Goal: Task Accomplishment & Management: Complete application form

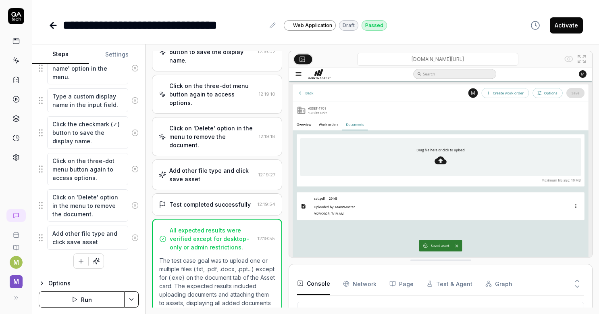
scroll to position [431, 0]
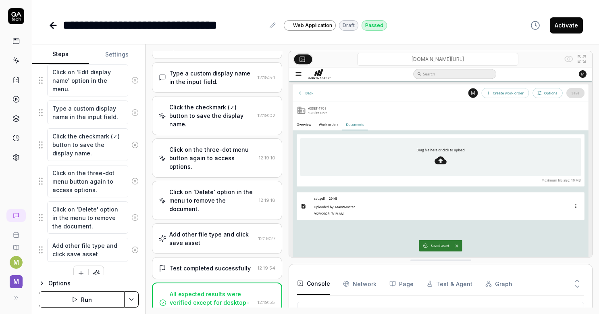
type textarea "*"
click at [447, 23] on div "**********" at bounding box center [315, 25] width 534 height 18
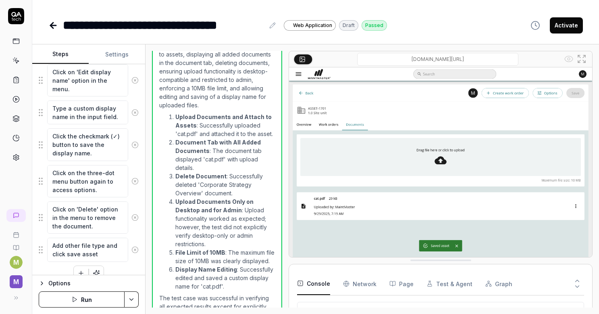
scroll to position [692, 0]
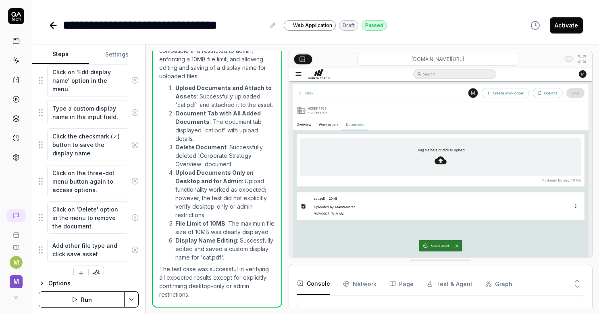
click at [239, 227] on li "File Limit of 10MB : The maximum file size of 10MB was clearly displayed." at bounding box center [225, 227] width 100 height 17
click at [56, 30] on icon at bounding box center [53, 26] width 10 height 10
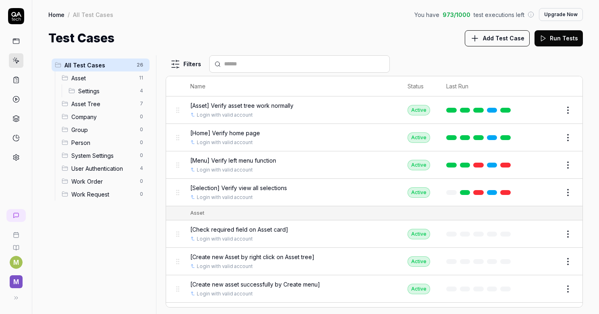
click at [508, 37] on span "Add Test Case" at bounding box center [504, 38] width 42 height 8
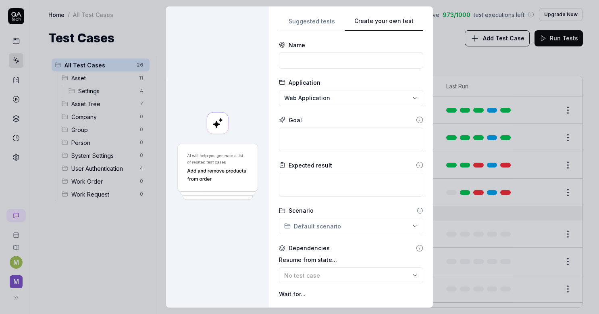
click at [401, 74] on div "**********" at bounding box center [351, 156] width 144 height 281
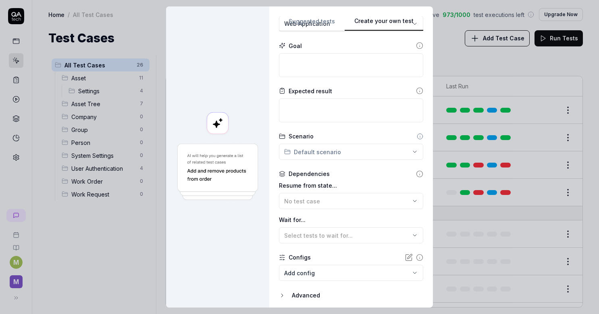
scroll to position [102, 0]
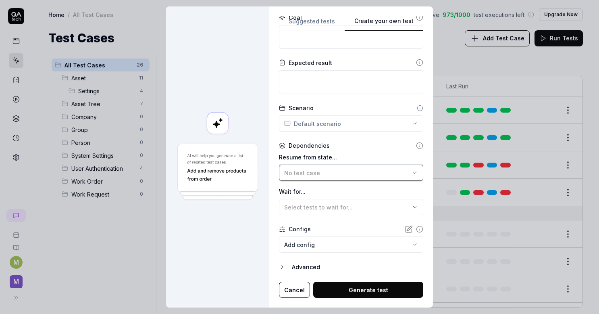
click at [316, 172] on div "No test case" at bounding box center [347, 172] width 126 height 8
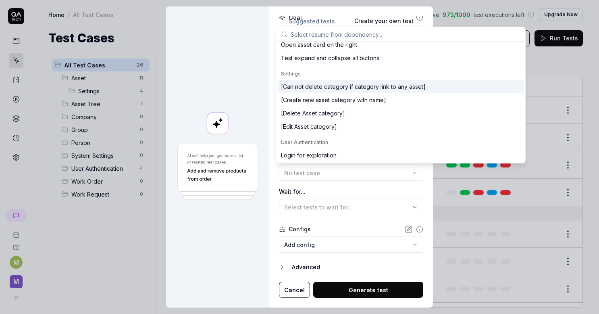
scroll to position [301, 0]
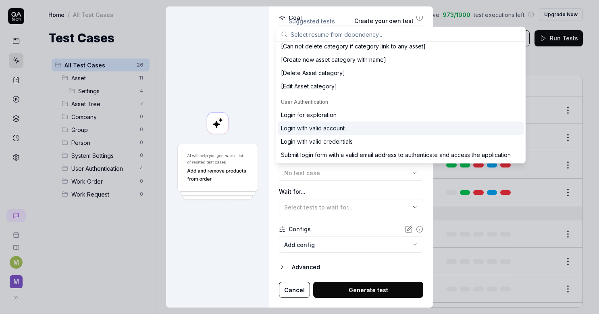
click at [324, 126] on div "Login with valid account" at bounding box center [313, 128] width 64 height 8
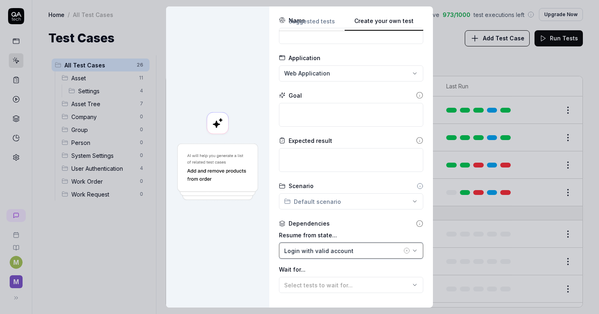
scroll to position [40, 0]
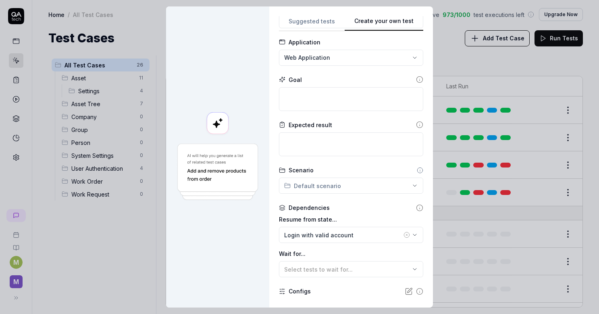
click at [332, 183] on div "**********" at bounding box center [299, 157] width 599 height 314
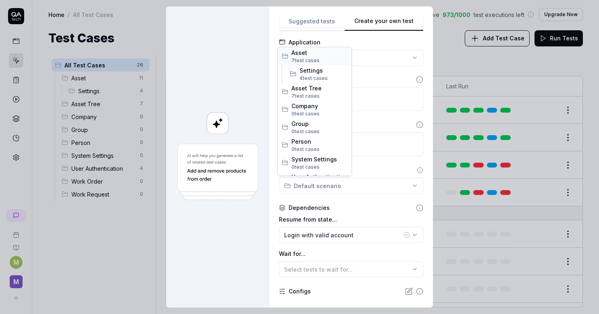
click at [322, 56] on span "Asset" at bounding box center [319, 52] width 56 height 8
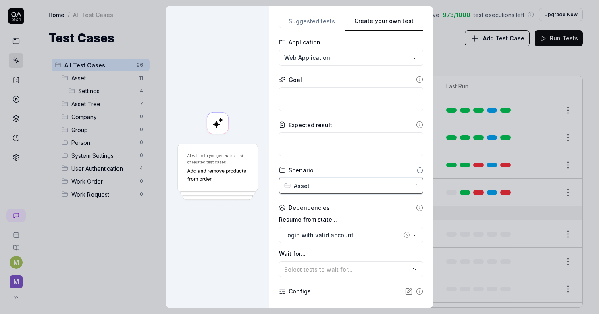
scroll to position [0, 0]
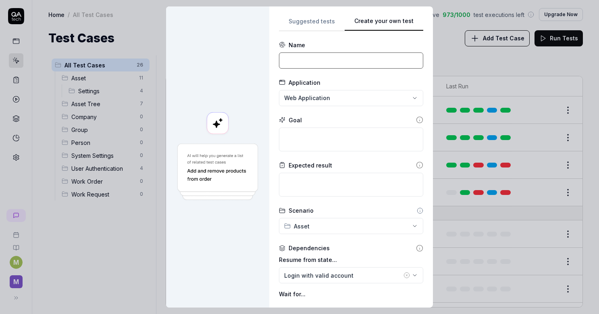
click at [304, 56] on input at bounding box center [351, 60] width 144 height 16
type input "Verify upload greater than maximum"
type textarea "*"
type textarea "G"
type textarea "*"
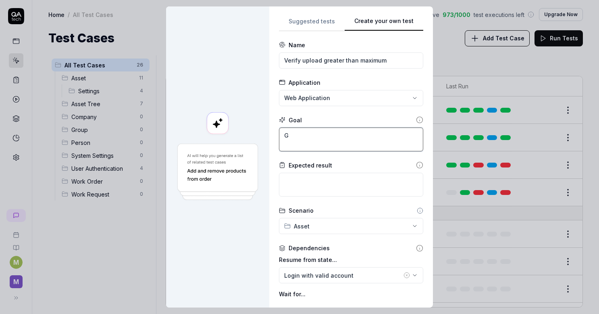
type textarea "Ge"
type textarea "*"
type textarea "Get"
type textarea "*"
type textarea "Get"
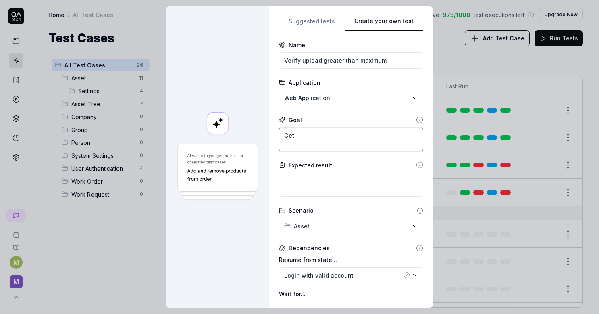
type textarea "*"
type textarea "Get a"
type textarea "*"
type textarea "Get al"
type textarea "*"
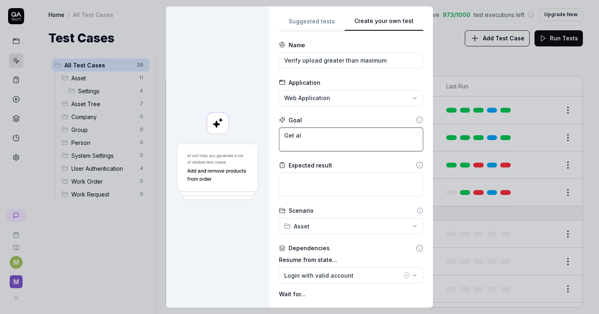
type textarea "Get ale"
type textarea "*"
type textarea "Get aler"
type textarea "*"
type textarea "Get ale"
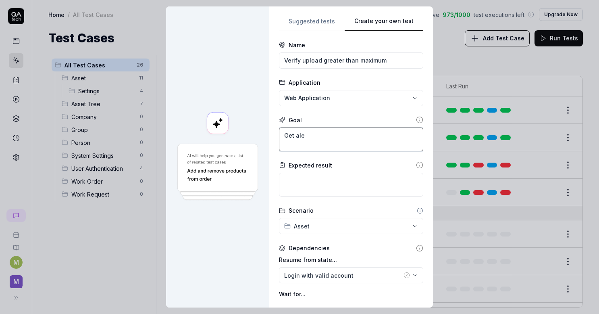
type textarea "*"
type textarea "Get al"
type textarea "*"
type textarea "Get a"
type textarea "*"
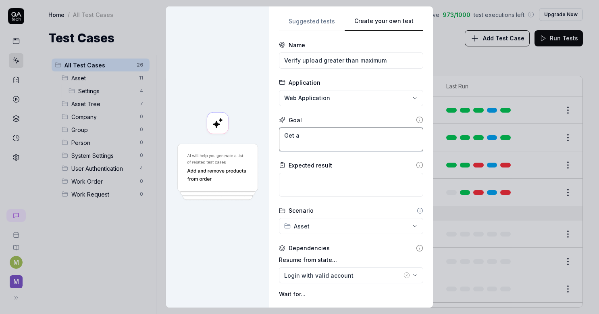
type textarea "Get"
type textarea "*"
type textarea "Get ẻ"
type textarea "*"
type textarea "Get"
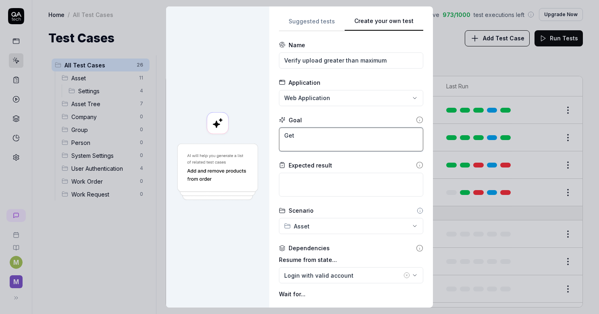
type textarea "*"
type textarea "Get er"
type textarea "*"
type textarea "Get err"
type textarea "*"
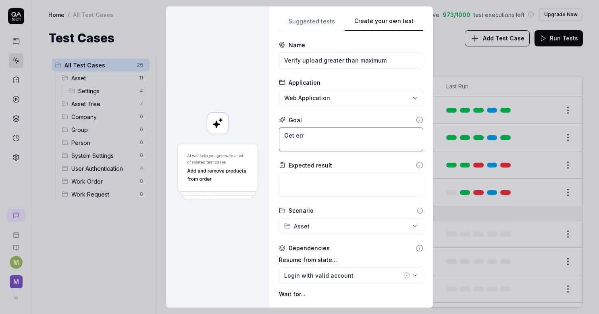
type textarea "Get erro"
type textarea "*"
type textarea "Get error"
type textarea "*"
type textarea "Get error ì"
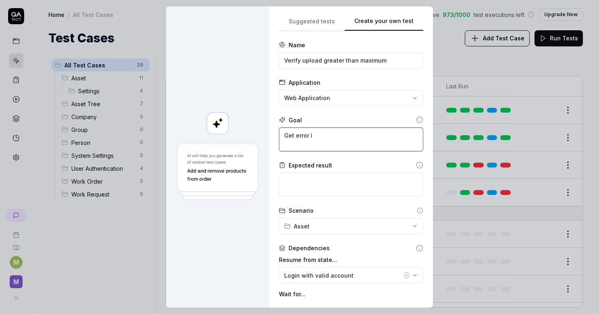
type textarea "*"
type textarea "Get error"
type textarea "*"
type textarea "Get error"
type textarea "*"
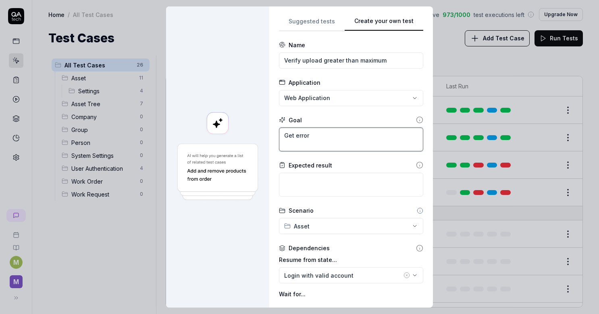
type textarea "Get erro"
type textarea "*"
type textarea "Get err"
type textarea "*"
type textarea "Get er"
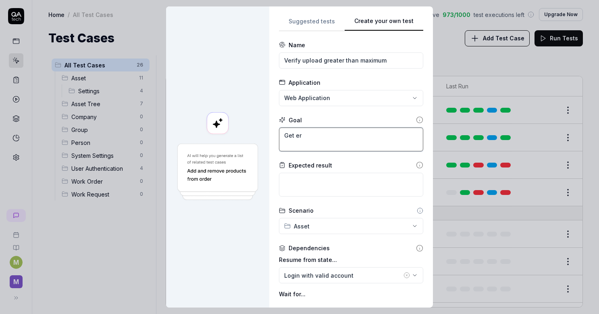
type textarea "*"
type textarea "Get e"
type textarea "*"
type textarea "Get"
type textarea "*"
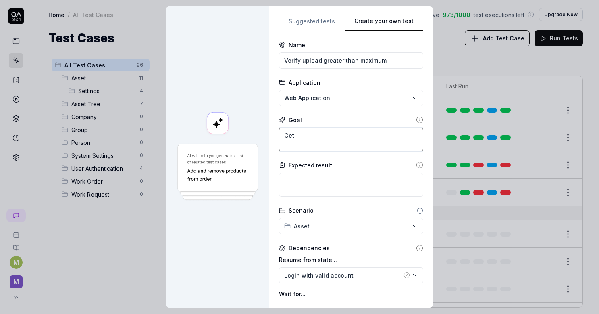
type textarea "Get"
type textarea "*"
type textarea "Ge"
type textarea "*"
type textarea "G"
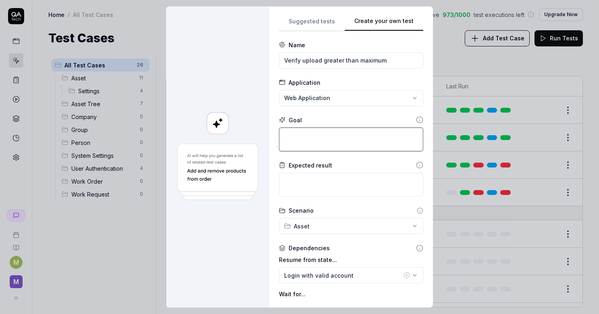
type textarea "*"
type textarea "U"
type textarea "*"
type textarea "U"
type textarea "*"
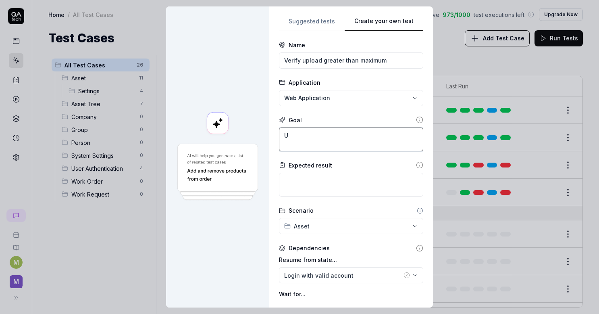
type textarea "Up"
type textarea "*"
type textarea "Upl"
type textarea "*"
type textarea "Uplo"
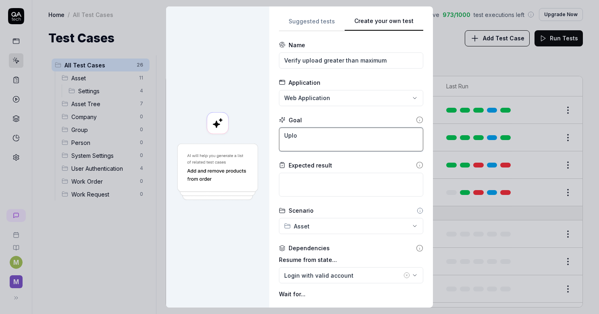
type textarea "*"
type textarea "Uploa"
type textarea "*"
type textarea "Upload"
type textarea "*"
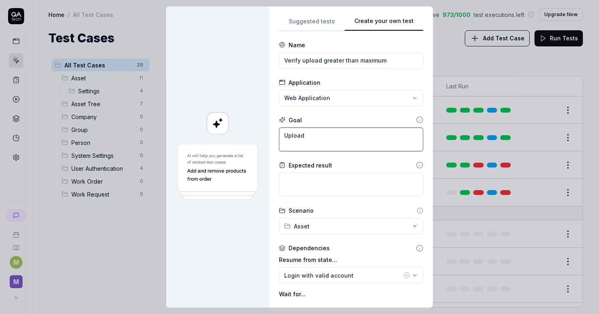
type textarea "Upload v"
type textarea "*"
type textarea "Upload vẻ"
type textarea "*"
type textarea "Upload ve"
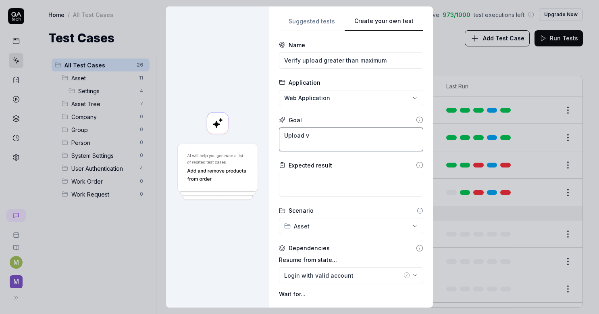
type textarea "*"
type textarea "Upload ver"
type textarea "*"
type textarea "Upload ve"
type textarea "*"
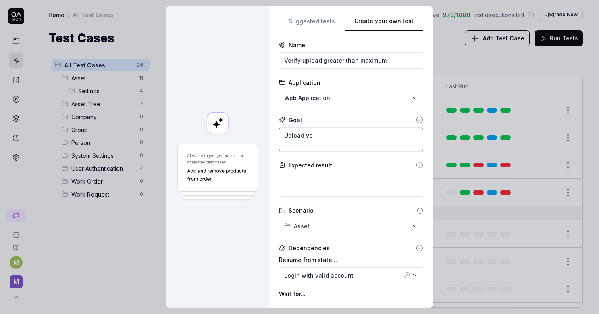
type textarea "Upload v"
type textarea "*"
type textarea "Upload"
type textarea "*"
type textarea "Upload f"
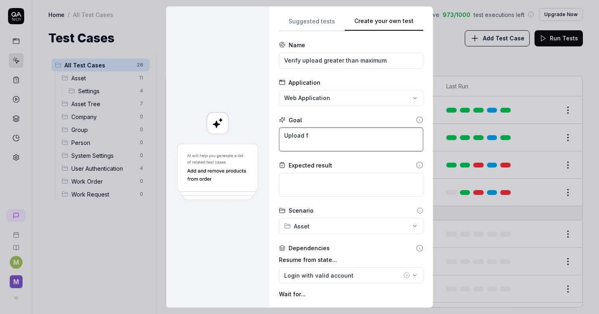
type textarea "*"
type textarea "Upload fi"
type textarea "*"
type textarea "Upload fil"
type textarea "*"
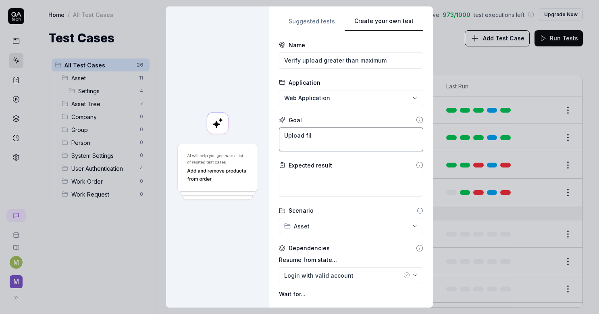
type textarea "Upload file"
type textarea "*"
type textarea "Upload file"
type textarea "*"
type textarea "Upload file"
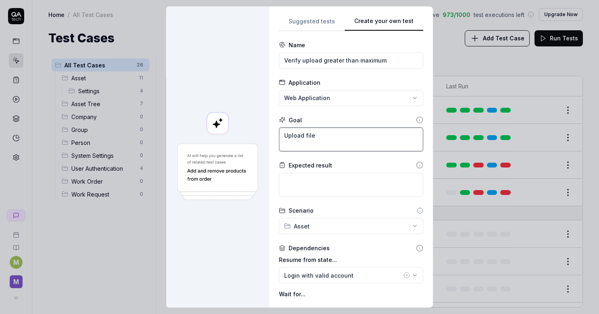
type textarea "*"
type textarea "Upload file ẽ"
type textarea "*"
type textarea "Upload file ex"
type textarea "*"
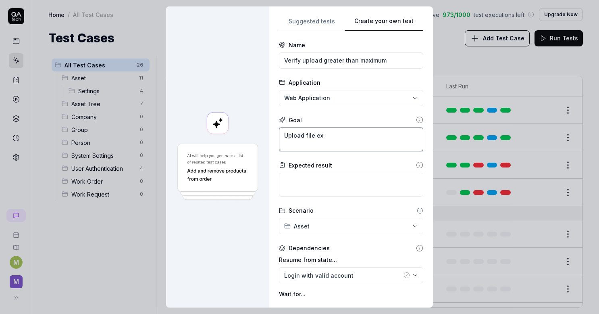
type textarea "Upload file exc"
type textarea "*"
type textarea "Upload file excc"
type textarea "*"
type textarea "Upload file excce"
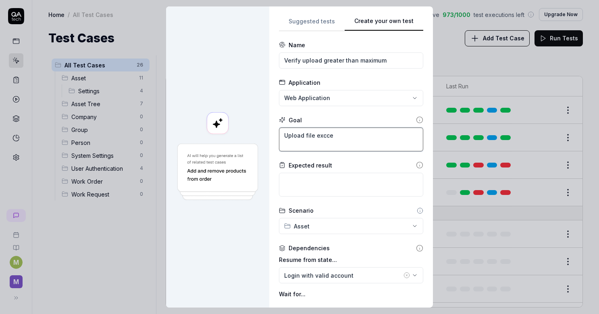
type textarea "*"
type textarea "Upload file excced"
type textarea "*"
type textarea "Upload file excced 10"
type textarea "*"
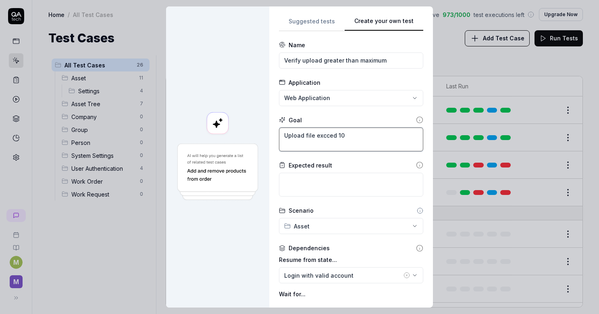
type textarea "Upload file excced 10M"
type textarea "*"
type textarea "Upload file excced 10MB"
type textarea "*"
type textarea "Upload file exced 10MB"
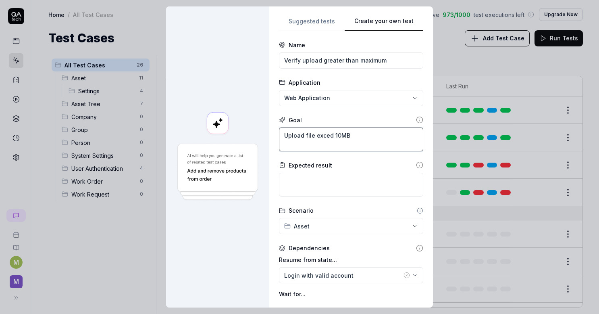
type textarea "*"
type textarea "Upload file exceed 10MB"
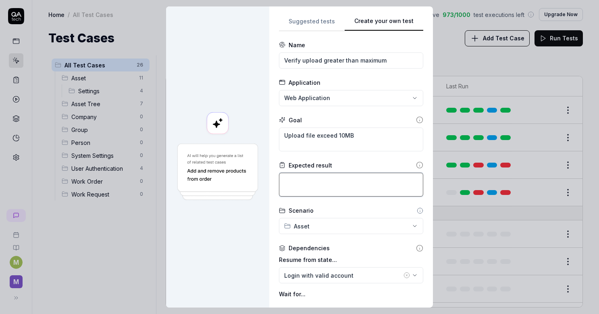
click at [295, 179] on textarea at bounding box center [351, 185] width 144 height 24
type textarea "*"
type textarea "G"
type textarea "*"
type textarea "Ge"
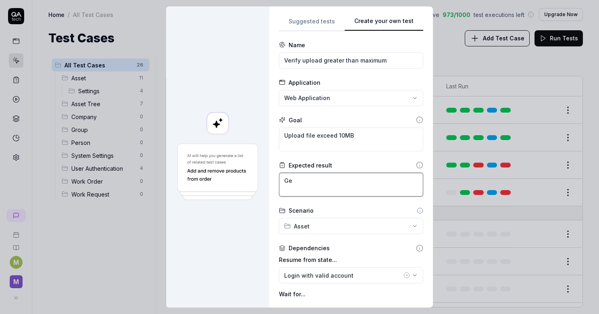
type textarea "*"
type textarea "Get"
type textarea "*"
type textarea "Get a"
type textarea "*"
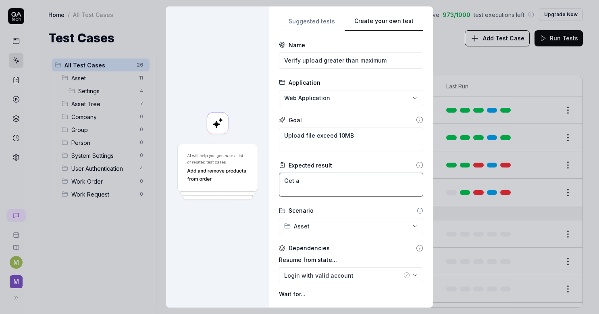
type textarea "Get al"
type textarea "*"
type textarea "Get ale"
type textarea "*"
type textarea "Get al"
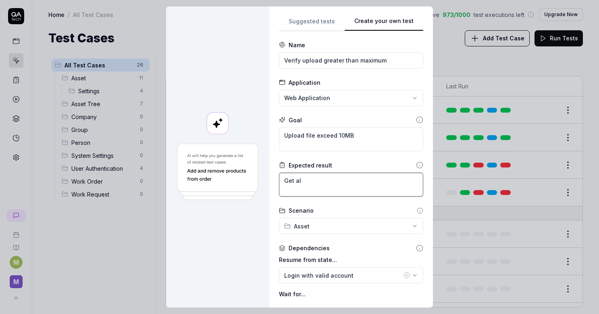
type textarea "*"
type textarea "Get a"
type textarea "*"
type textarea "Get"
type textarea "*"
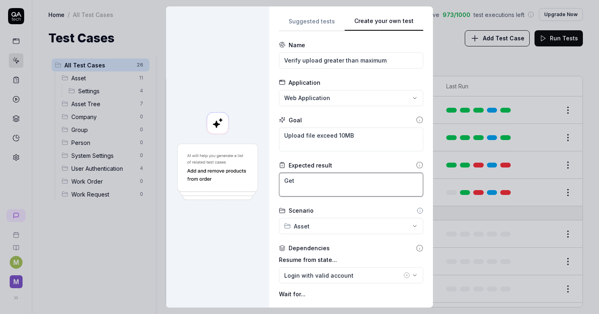
type textarea "Get ẻ"
type textarea "*"
type textarea "Get er"
type textarea "*"
type textarea "Get err"
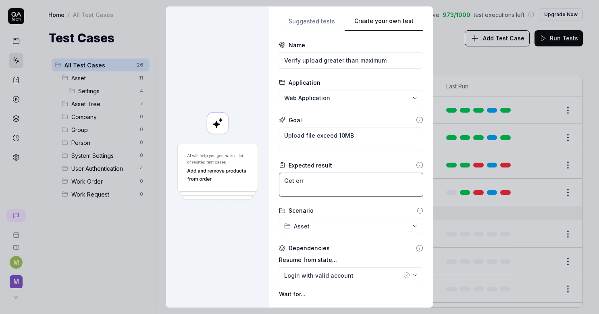
type textarea "*"
type textarea "Get erro"
type textarea "*"
type textarea "Get error"
type textarea "*"
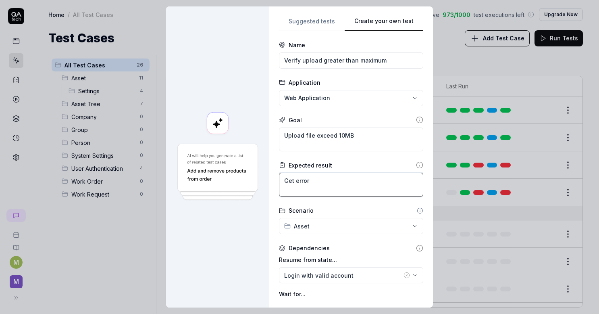
type textarea "Get error d"
type textarea "*"
type textarea "Get error di"
type textarea "*"
type textarea "Get error dia"
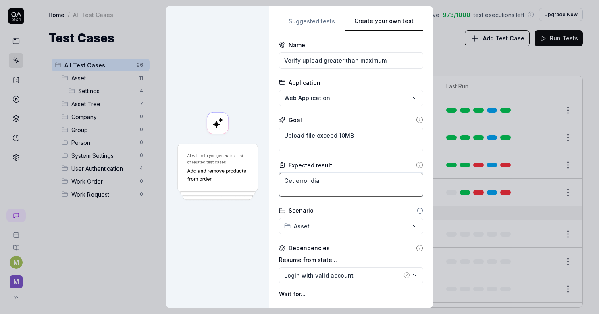
type textarea "*"
type textarea "Get error dial"
type textarea "*"
type textarea "Get error dialo"
type textarea "*"
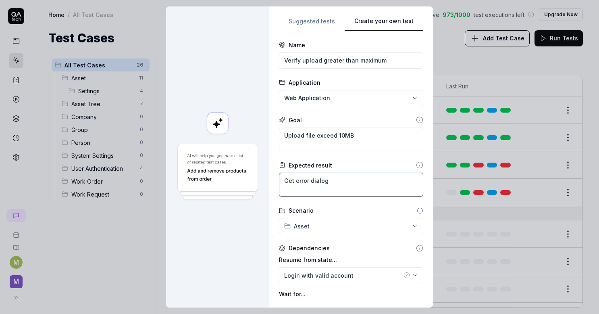
scroll to position [102, 0]
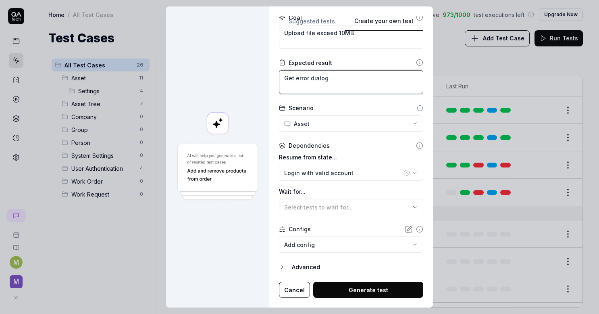
type textarea "Get error dialog"
click at [350, 286] on button "Generate test" at bounding box center [368, 289] width 110 height 16
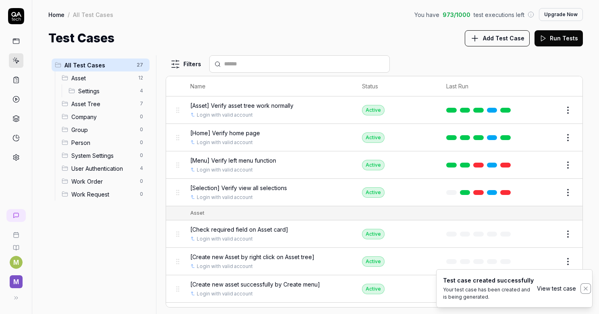
click at [587, 289] on icon "Notifications (F8)" at bounding box center [585, 288] width 6 height 6
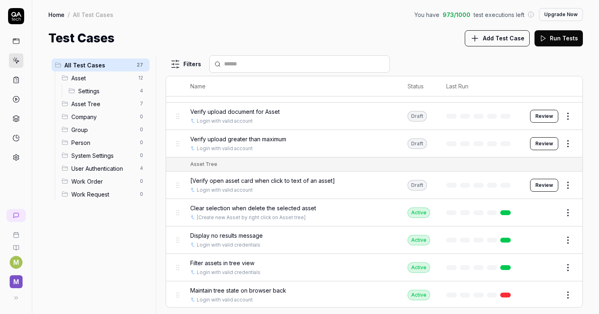
scroll to position [242, 0]
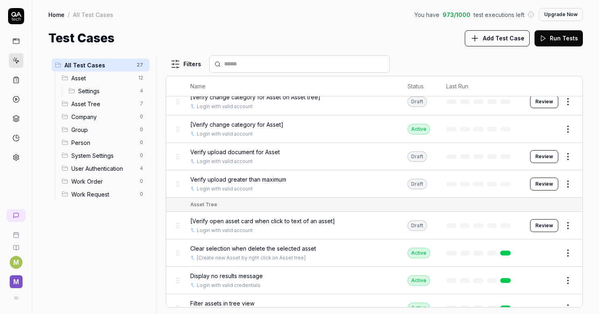
click at [543, 180] on button "Review" at bounding box center [544, 183] width 28 height 13
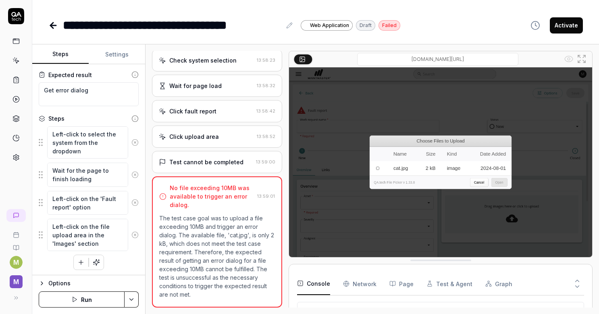
scroll to position [144, 0]
click at [78, 240] on textarea "Left-click on the file upload area in the 'Images' section" at bounding box center [87, 234] width 81 height 32
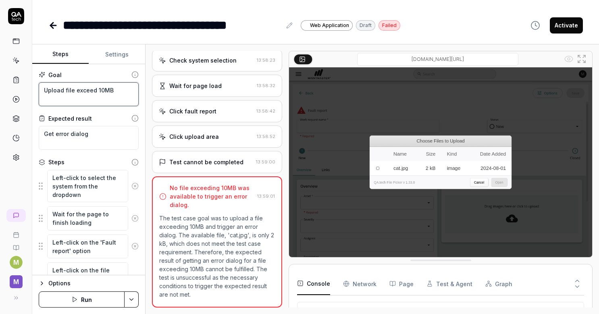
type textarea "*"
drag, startPoint x: 112, startPoint y: 90, endPoint x: 42, endPoint y: 123, distance: 77.7
click at [36, 92] on div "Goal Upload file exceed 10MB Expected result Get error dialog Steps Left-click …" at bounding box center [88, 169] width 113 height 211
click at [147, 24] on div "**********" at bounding box center [172, 25] width 218 height 18
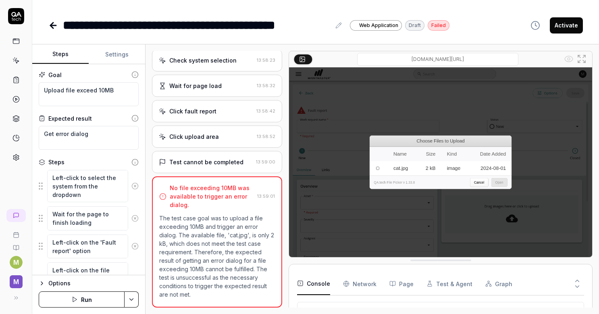
scroll to position [40, 0]
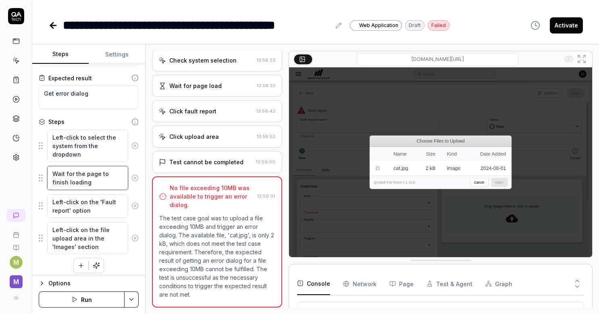
click at [102, 188] on textarea "Wait for the page to finish loading" at bounding box center [87, 178] width 81 height 24
click at [208, 160] on div "Test cannot be completed" at bounding box center [206, 162] width 74 height 8
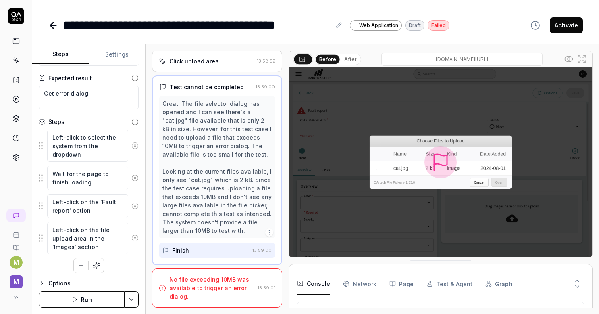
scroll to position [128, 0]
drag, startPoint x: 479, startPoint y: 28, endPoint x: 213, endPoint y: 23, distance: 266.1
click at [479, 28] on div "**********" at bounding box center [315, 25] width 534 height 18
type textarea "*"
click at [51, 30] on link at bounding box center [53, 25] width 11 height 16
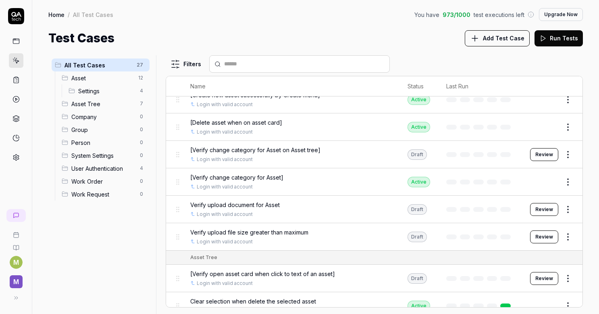
scroll to position [202, 0]
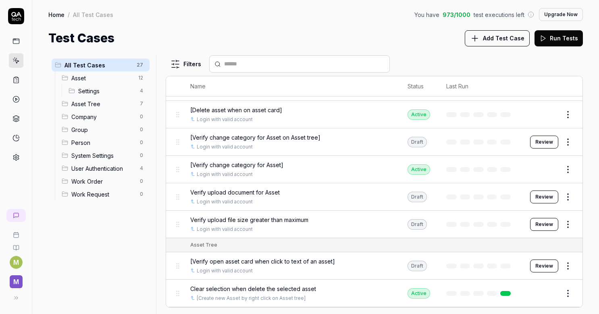
click at [521, 36] on span "Add Test Case" at bounding box center [504, 38] width 42 height 8
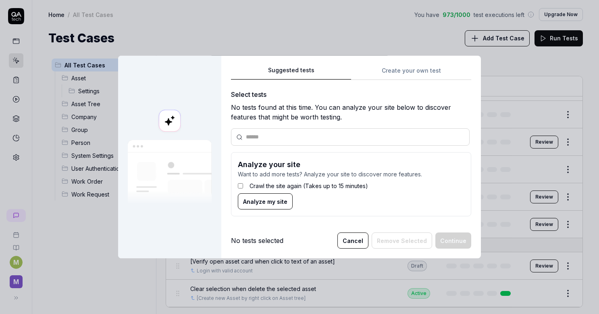
click at [408, 71] on div "Suggested tests Create your own test Select tests No tests found at this time. …" at bounding box center [351, 144] width 240 height 158
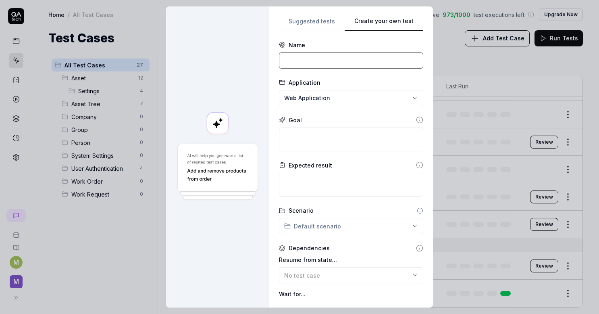
click at [302, 62] on input at bounding box center [351, 60] width 144 height 16
type input "Verify upload multiple files"
click at [306, 132] on textarea at bounding box center [351, 139] width 144 height 24
click at [299, 139] on textarea at bounding box center [351, 139] width 144 height 24
drag, startPoint x: 299, startPoint y: 139, endPoint x: 281, endPoint y: 137, distance: 18.7
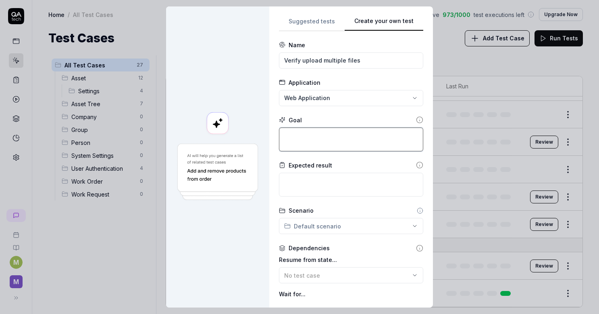
click at [281, 137] on textarea at bounding box center [351, 139] width 144 height 24
type textarea "*"
type textarea "U"
type textarea "*"
type textarea "Up"
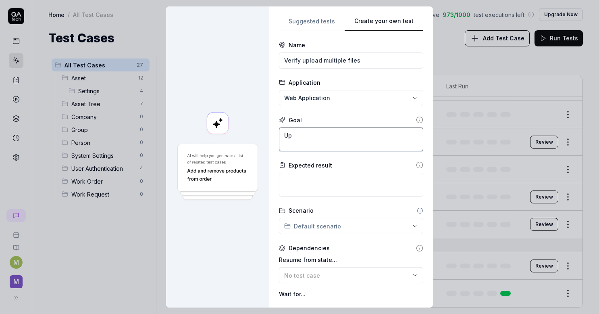
type textarea "*"
type textarea "Upl"
type textarea "*"
type textarea "Uplo"
type textarea "*"
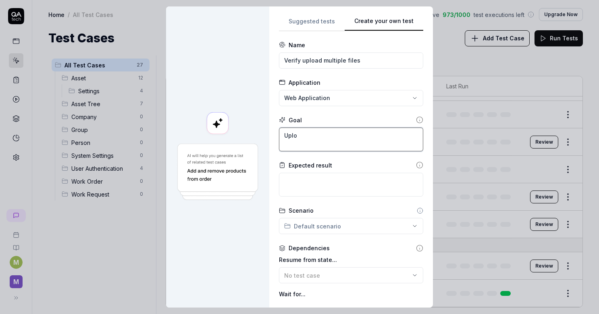
type textarea "Uploa"
type textarea "*"
type textarea "Upload"
type textarea "*"
type textarea "Upload ."
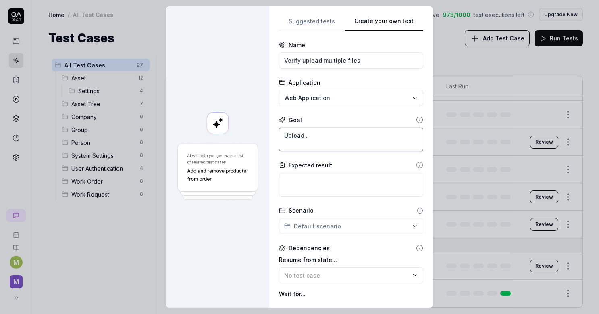
type textarea "*"
type textarea "Upload .do"
type textarea "*"
type textarea "Upload .doc"
type textarea "*"
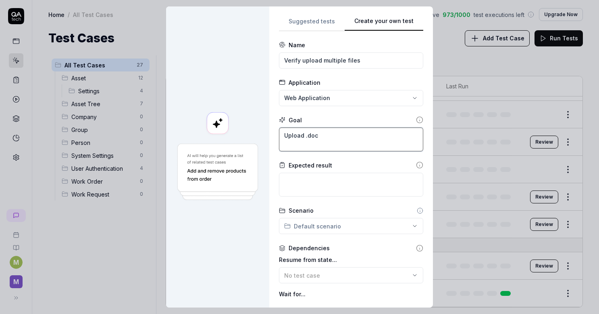
type textarea "Upload .doc"
type textarea "*"
type textarea "Upload .doc f"
type textarea "*"
type textarea "Upload .doc fi"
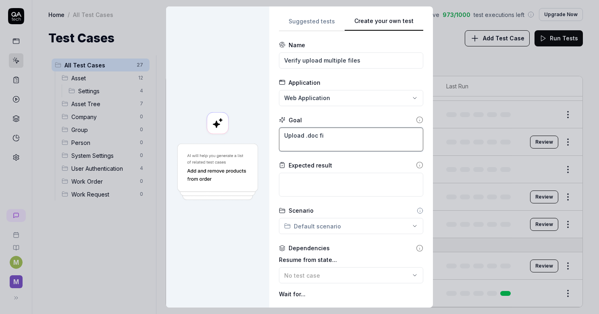
type textarea "*"
type textarea "Upload .doc fil"
type textarea "*"
type textarea "Upload .doc file"
type textarea "*"
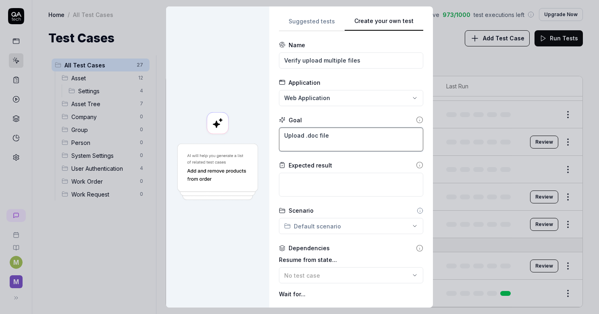
type textarea "Upload .doc file"
drag, startPoint x: 322, startPoint y: 133, endPoint x: 327, endPoint y: 134, distance: 5.8
click at [322, 133] on textarea "Upload .doc file" at bounding box center [351, 139] width 144 height 24
type textarea "*"
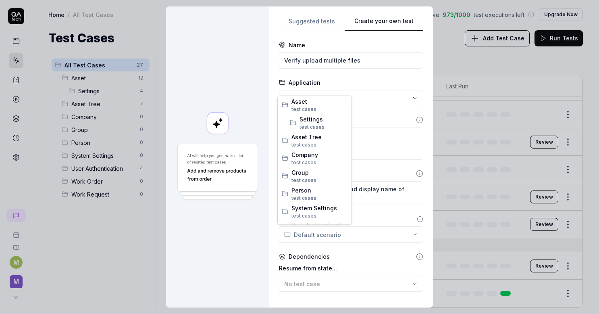
click at [331, 231] on div "**********" at bounding box center [299, 157] width 599 height 314
click at [305, 103] on span "Asset" at bounding box center [319, 101] width 56 height 8
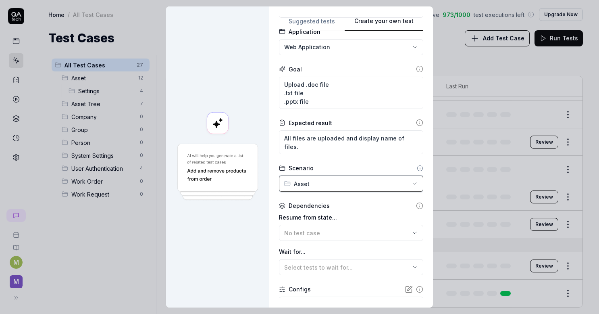
scroll to position [81, 0]
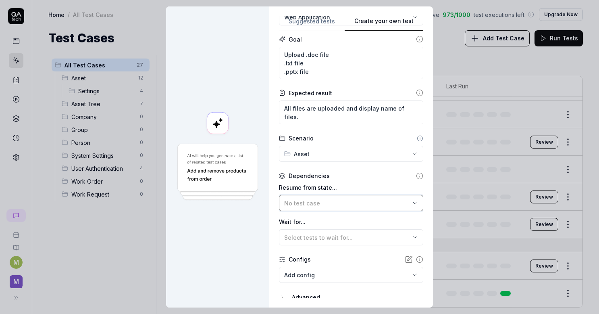
click at [318, 199] on div "No test case" at bounding box center [347, 203] width 126 height 8
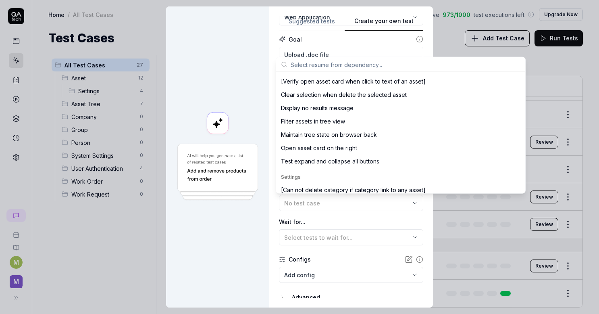
scroll to position [315, 0]
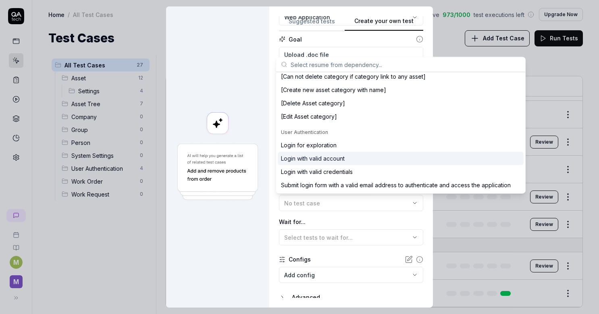
click at [350, 158] on div "Login with valid account" at bounding box center [401, 158] width 246 height 13
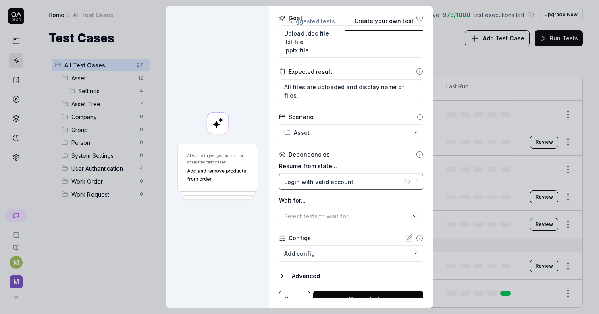
scroll to position [110, 0]
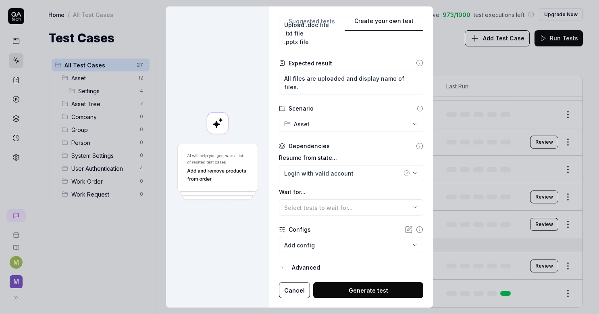
click at [368, 287] on button "Generate test" at bounding box center [368, 290] width 110 height 16
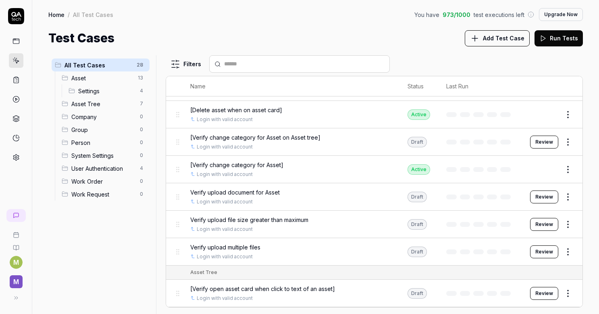
click at [309, 27] on div "Home / All Test Cases You have 973 / 1000 test executions left Upgrade Now Home…" at bounding box center [315, 23] width 567 height 47
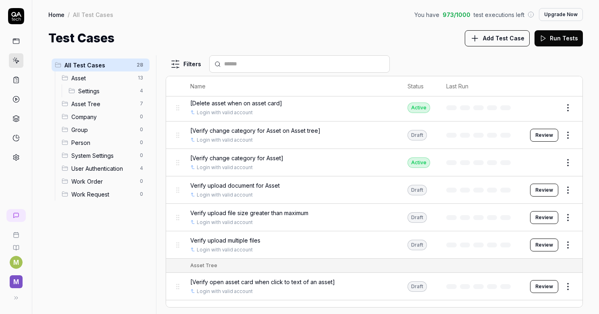
scroll to position [202, 0]
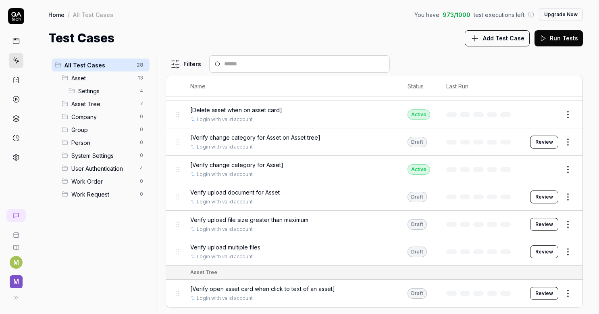
click at [242, 243] on span "Verify upload multiple files" at bounding box center [225, 247] width 70 height 8
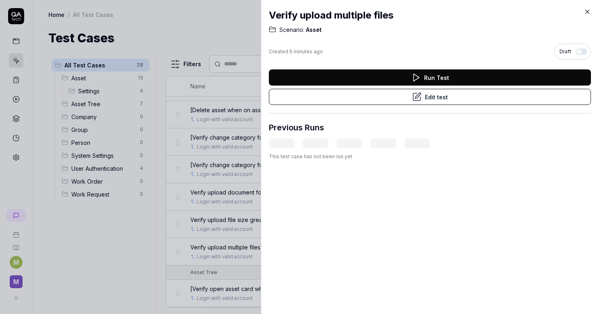
click at [407, 97] on button "Edit test" at bounding box center [430, 97] width 322 height 16
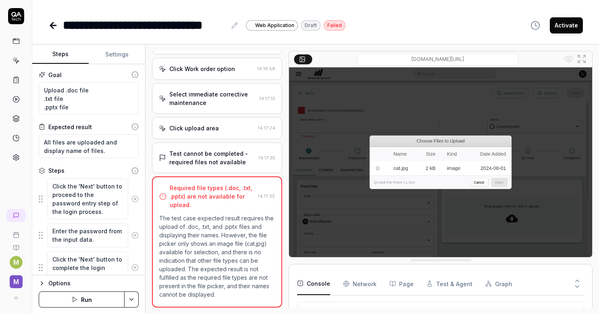
scroll to position [167, 0]
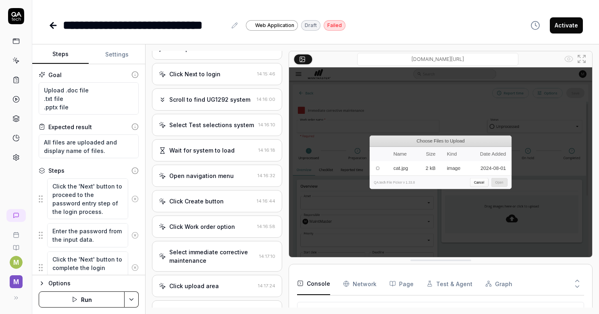
scroll to position [101, 0]
click at [185, 231] on div "Click Work order option" at bounding box center [202, 226] width 66 height 8
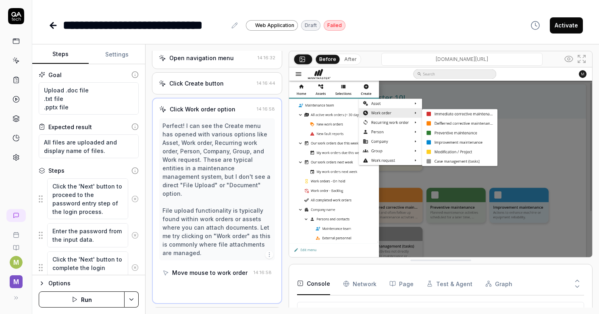
scroll to position [220, 0]
click at [195, 19] on div "**********" at bounding box center [145, 25] width 164 height 18
click at [221, 25] on div "**********" at bounding box center [145, 25] width 164 height 18
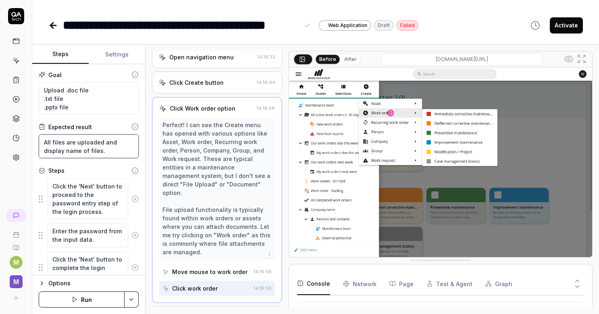
click at [108, 154] on textarea "All files are uploaded and display name of files." at bounding box center [89, 146] width 100 height 24
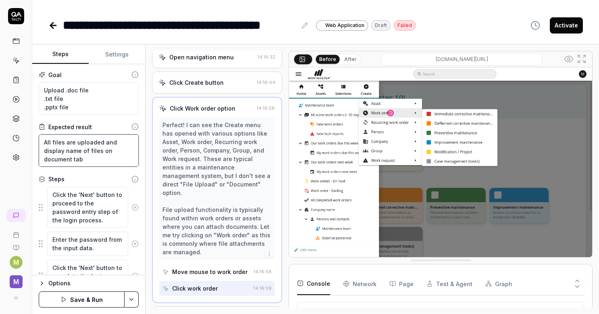
drag, startPoint x: 69, startPoint y: 158, endPoint x: 75, endPoint y: 162, distance: 7.2
click at [70, 158] on textarea "All files are uploaded and display name of files on document tab" at bounding box center [89, 150] width 100 height 32
click at [71, 159] on textarea "All files are uploaded and display name of files on document tab" at bounding box center [89, 150] width 100 height 32
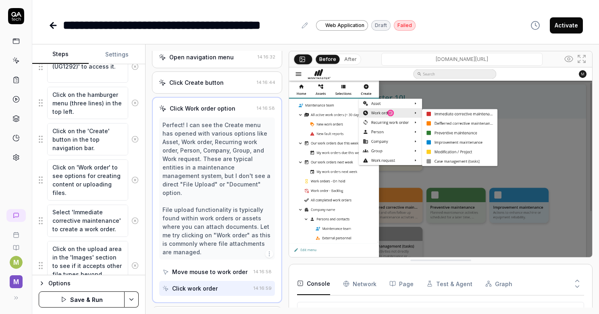
scroll to position [8, 0]
click at [113, 303] on button "Save & Run" at bounding box center [82, 299] width 86 height 16
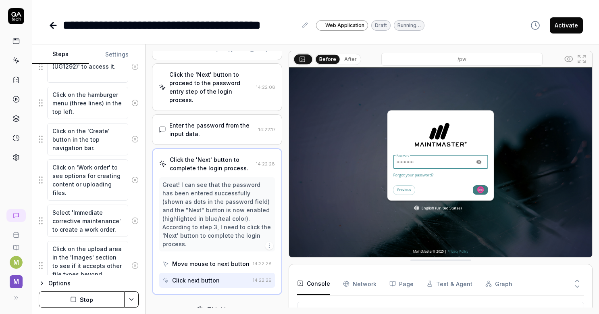
scroll to position [44, 0]
